Goal: Navigation & Orientation: Understand site structure

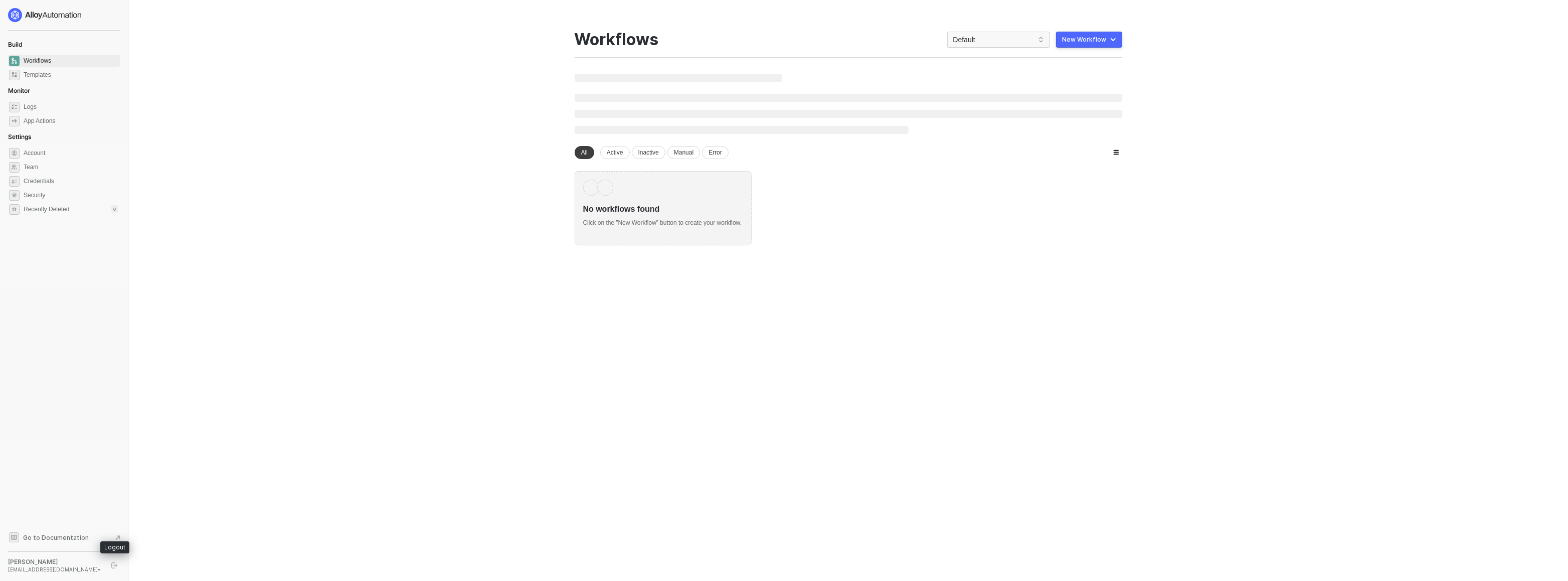
click at [116, 563] on icon "logout" at bounding box center [114, 566] width 6 height 6
click at [116, 569] on button "button" at bounding box center [114, 565] width 12 height 12
